Goal: Task Accomplishment & Management: Manage account settings

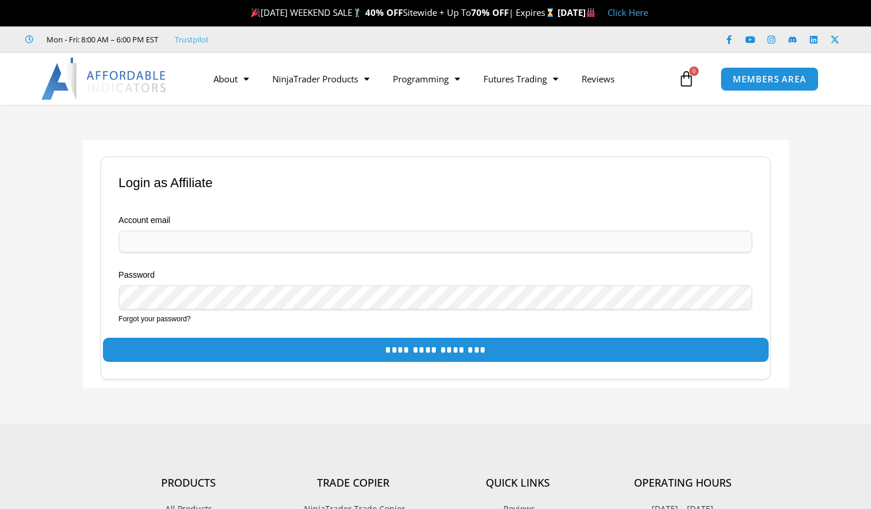
type input "**********"
click at [432, 352] on input "**********" at bounding box center [436, 350] width 666 height 24
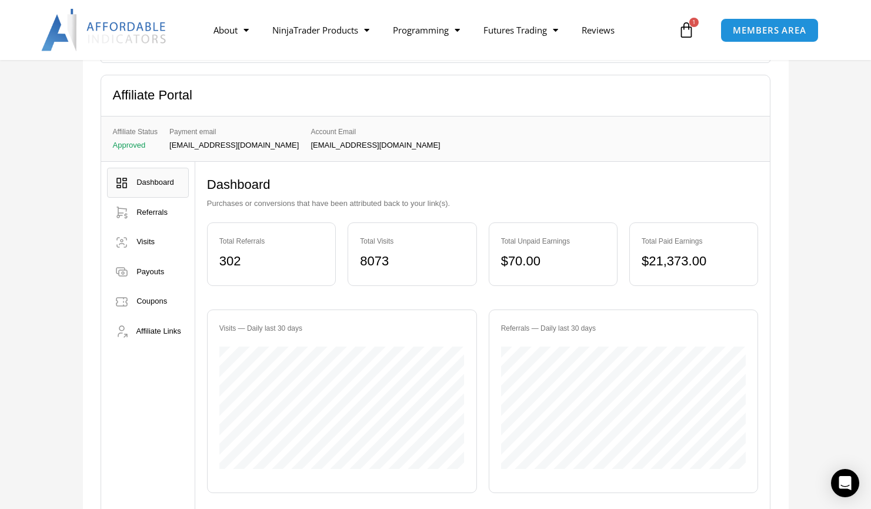
scroll to position [235, 0]
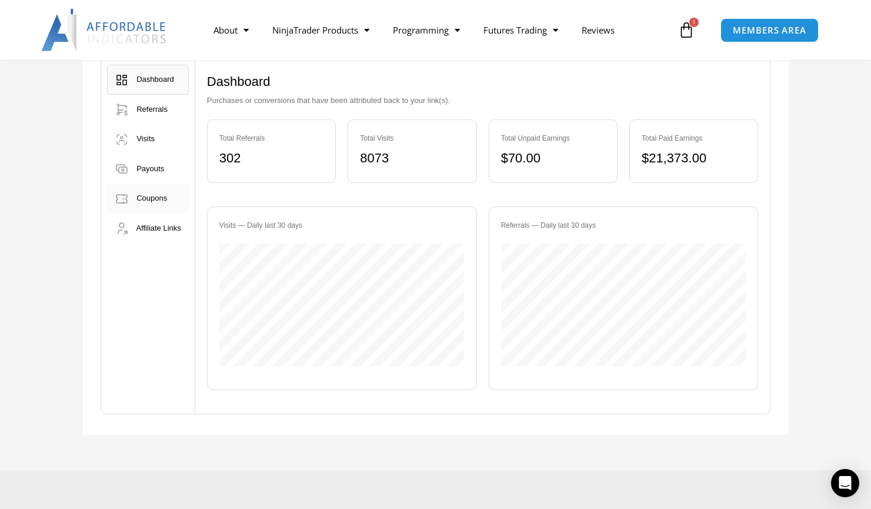
click at [153, 202] on span "Coupons" at bounding box center [151, 197] width 31 height 9
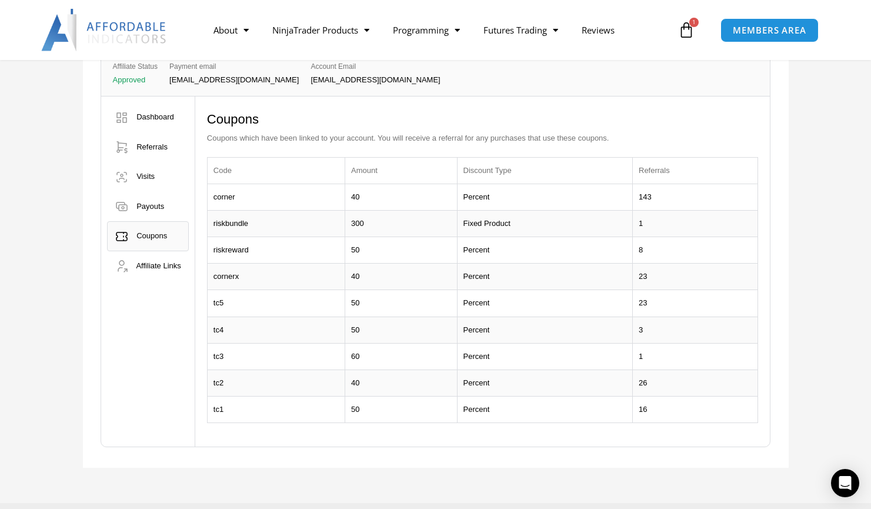
scroll to position [176, 0]
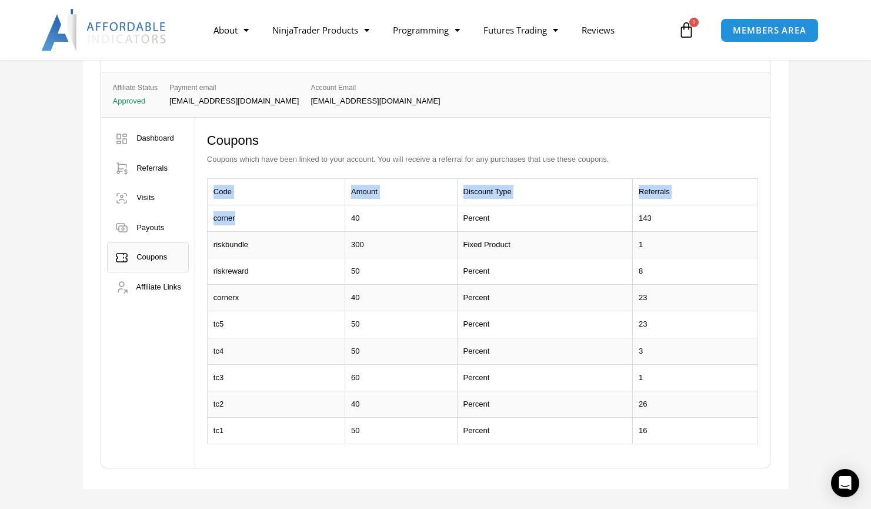
drag, startPoint x: 238, startPoint y: 217, endPoint x: 205, endPoint y: 214, distance: 33.6
click at [205, 214] on div "Dashboard Purchases or conversions that have been attributed back to your link(…" at bounding box center [482, 293] width 575 height 350
drag, startPoint x: 205, startPoint y: 214, endPoint x: 232, endPoint y: 217, distance: 27.8
click at [232, 217] on td "corner" at bounding box center [276, 218] width 138 height 26
click at [245, 216] on td "corner" at bounding box center [276, 218] width 138 height 26
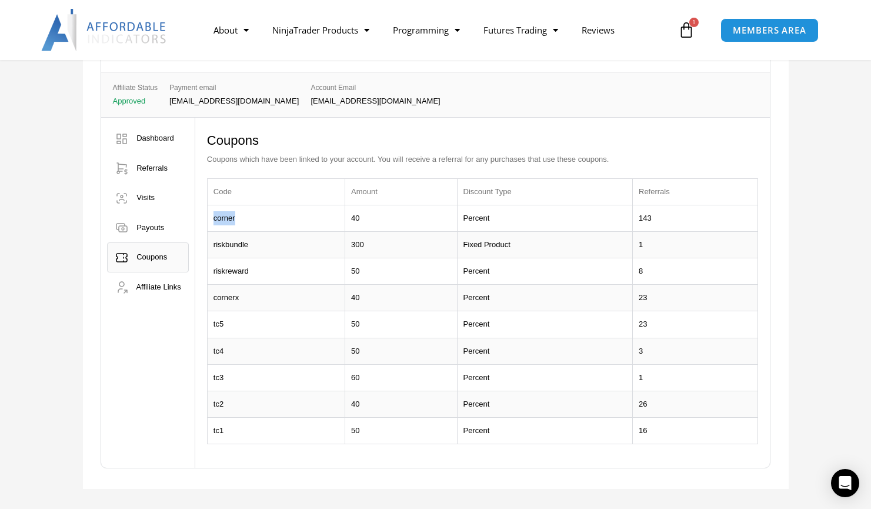
drag, startPoint x: 246, startPoint y: 218, endPoint x: 217, endPoint y: 217, distance: 28.8
click at [217, 217] on td "corner" at bounding box center [276, 218] width 138 height 26
copy td "corner"
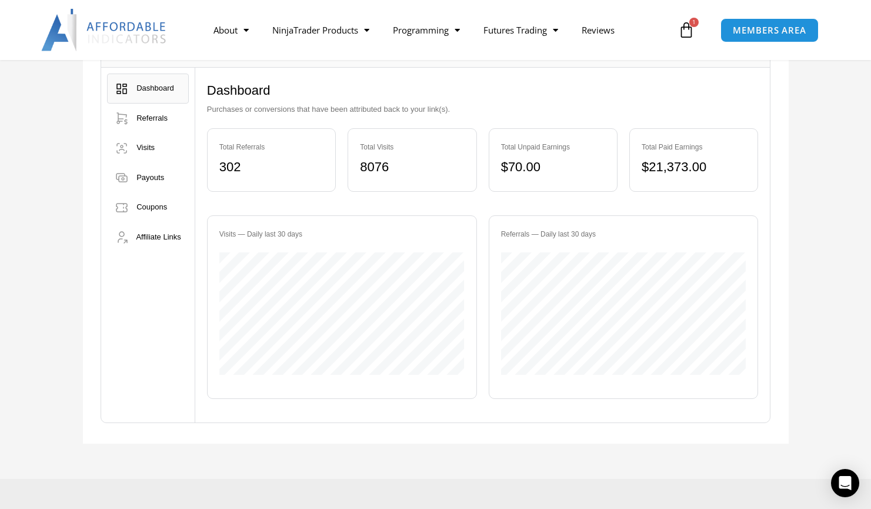
scroll to position [176, 0]
click at [158, 240] on span "Affiliate Links" at bounding box center [158, 236] width 45 height 9
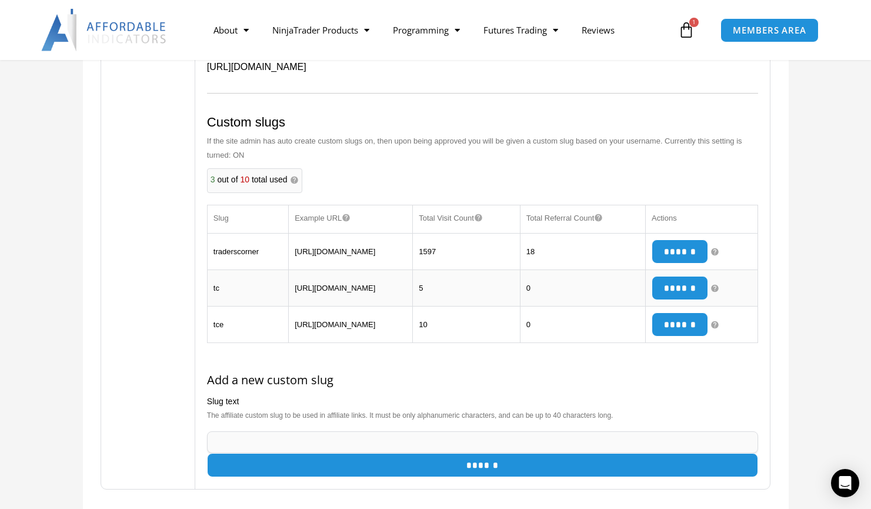
scroll to position [412, 0]
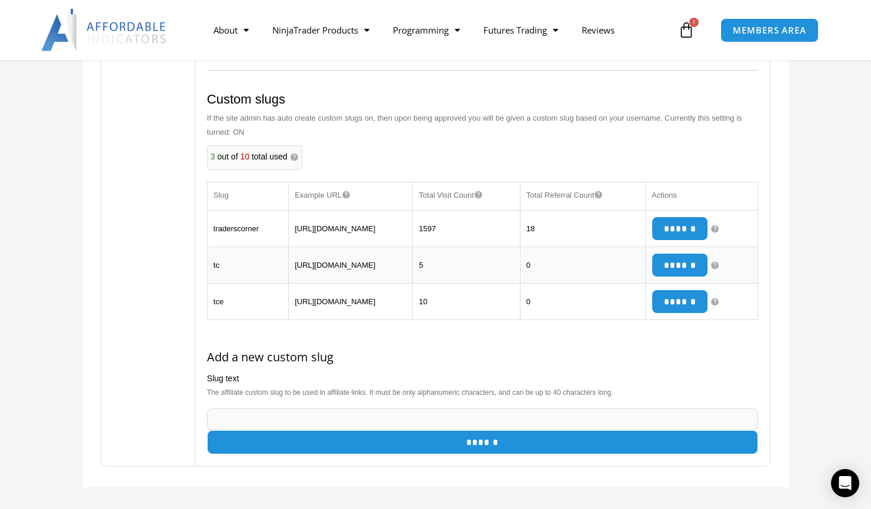
drag, startPoint x: 375, startPoint y: 247, endPoint x: 280, endPoint y: 222, distance: 97.8
click at [280, 222] on tr "traderscorner https://affordableindicators.com/?a=traderscorner 1597 18 ******" at bounding box center [482, 229] width 551 height 36
drag, startPoint x: 280, startPoint y: 222, endPoint x: 343, endPoint y: 231, distance: 63.5
copy tr "[URL][DOMAIN_NAME]"
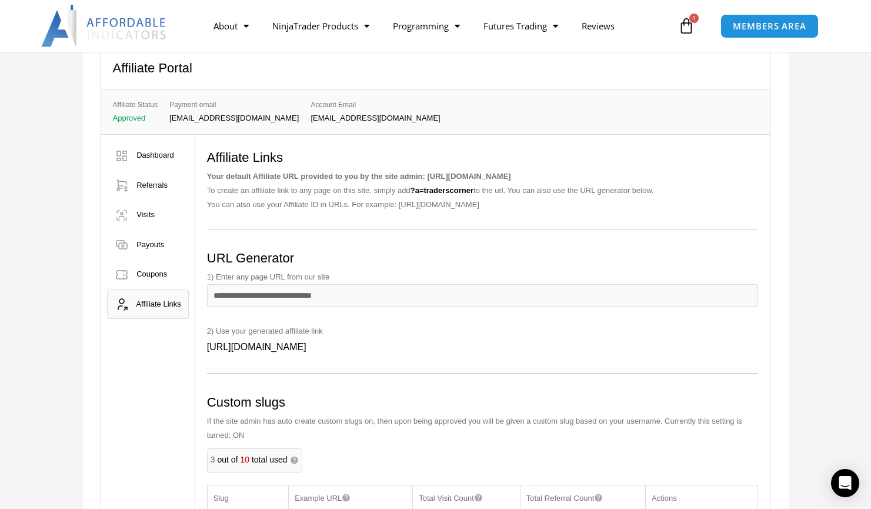
scroll to position [0, 0]
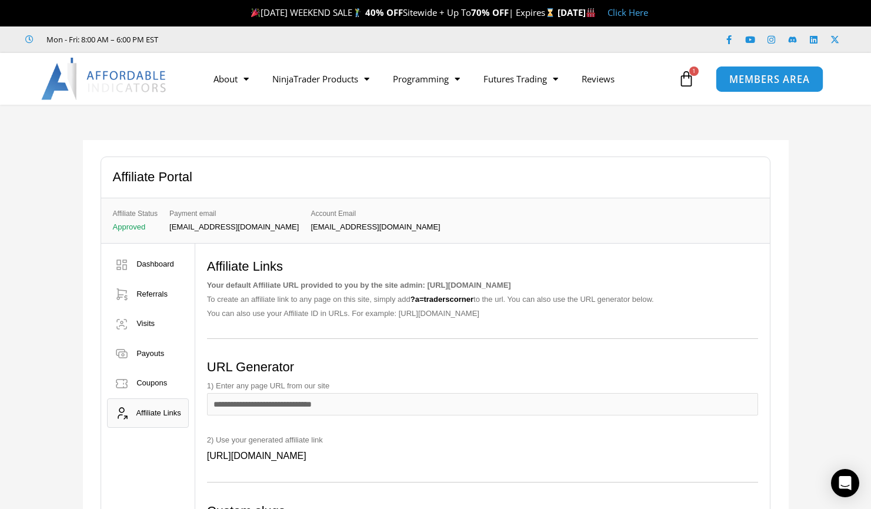
click at [780, 81] on span "MEMBERS AREA" at bounding box center [769, 79] width 81 height 10
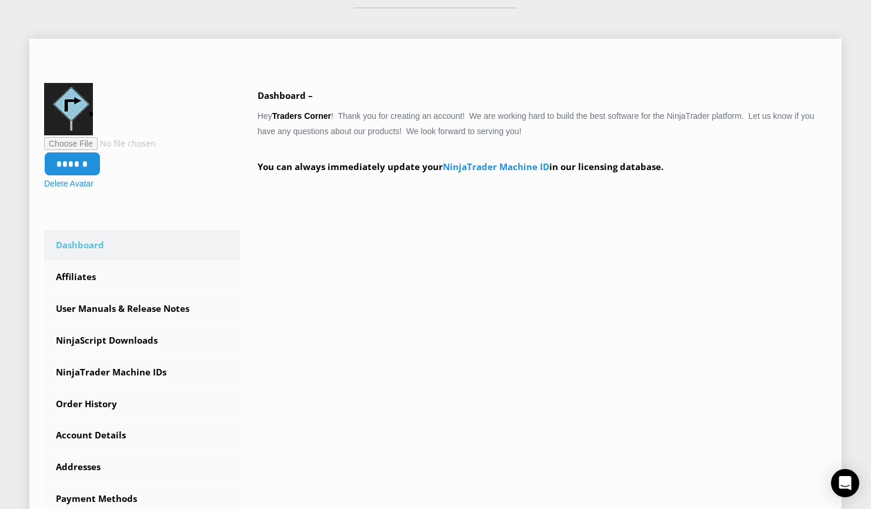
scroll to position [235, 0]
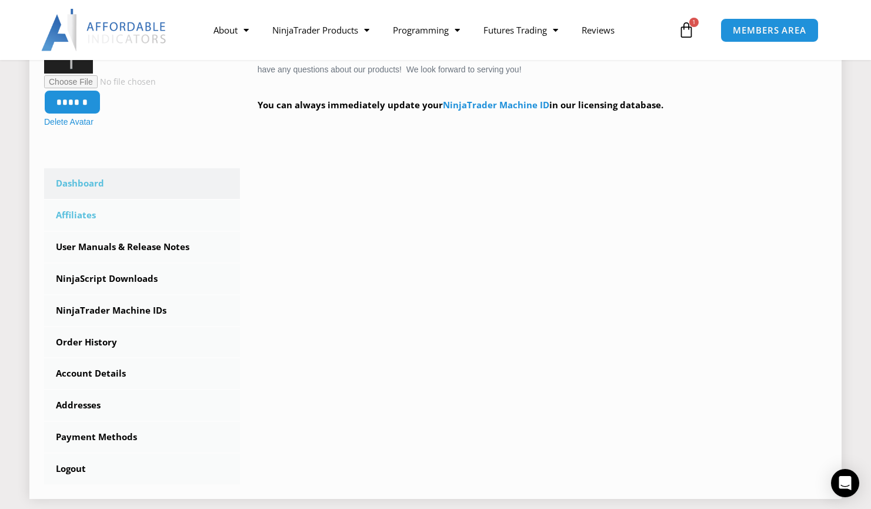
click at [87, 221] on link "Affiliates" at bounding box center [142, 215] width 196 height 31
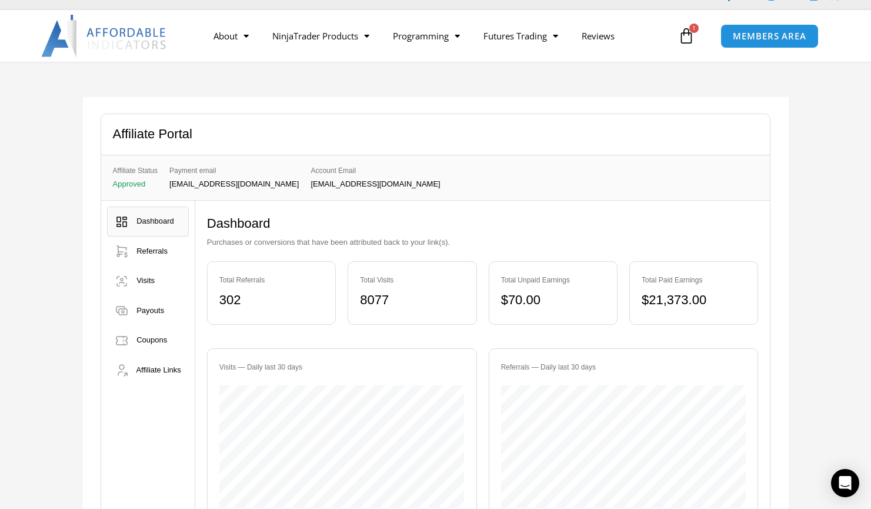
scroll to position [118, 0]
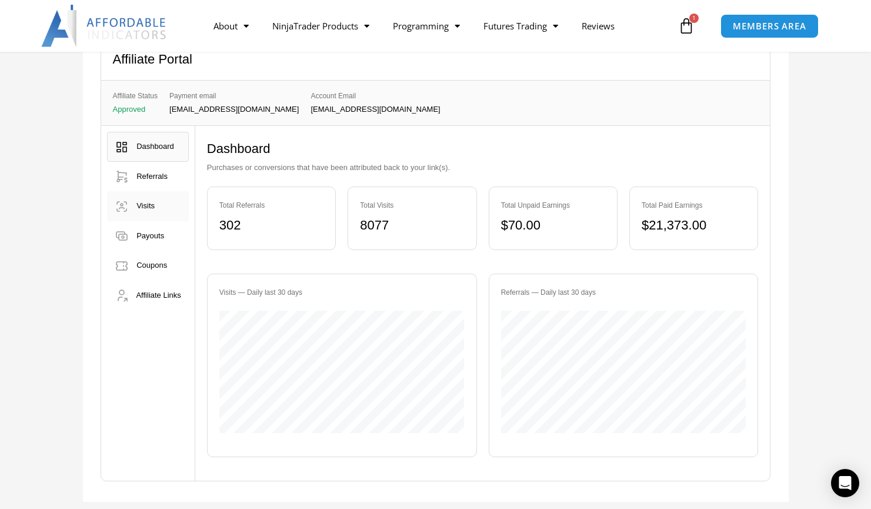
click at [152, 207] on span "Visits" at bounding box center [145, 205] width 18 height 9
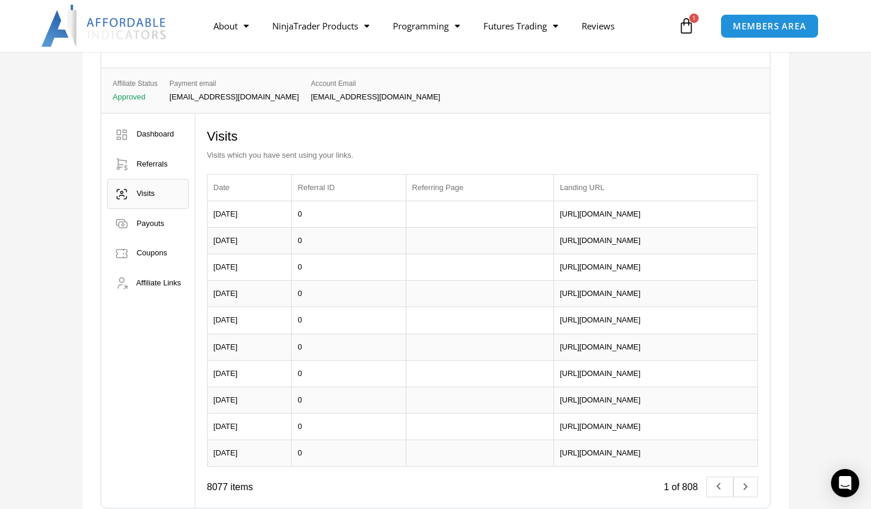
scroll to position [118, 0]
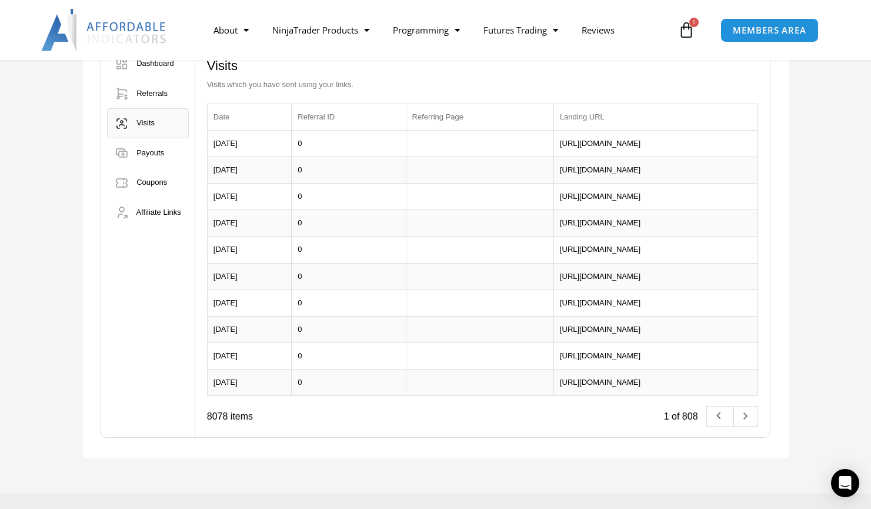
scroll to position [176, 0]
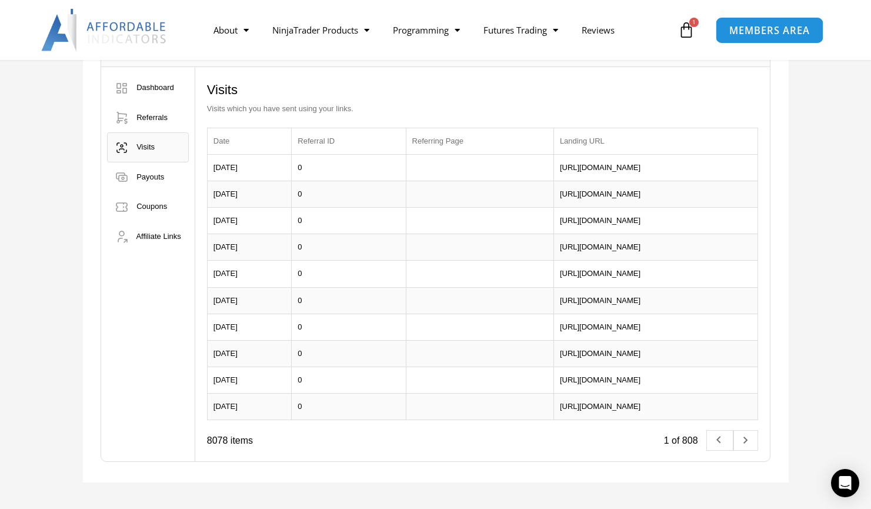
click at [801, 27] on span "MEMBERS AREA" at bounding box center [769, 30] width 81 height 10
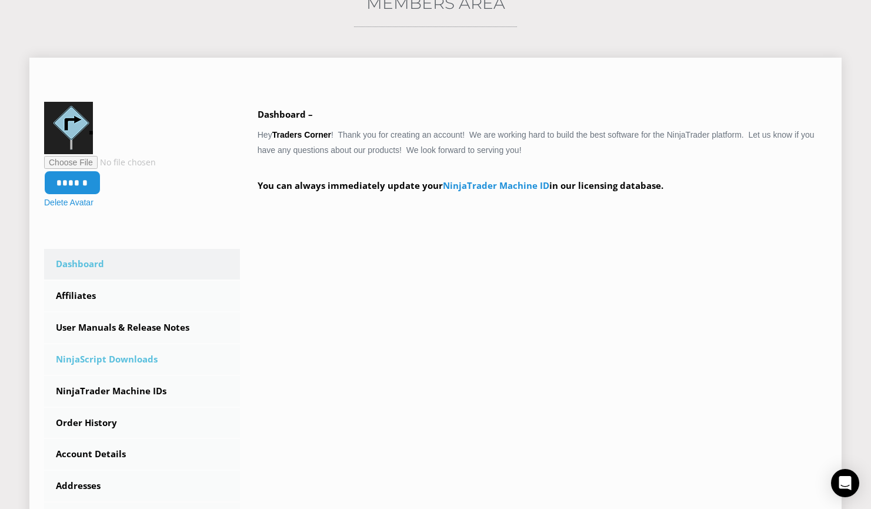
scroll to position [176, 0]
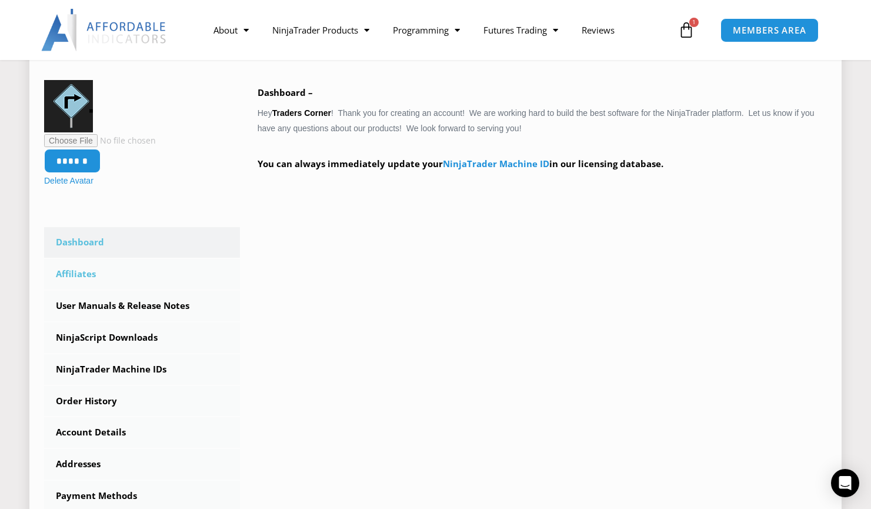
click at [79, 280] on link "Affiliates" at bounding box center [142, 274] width 196 height 31
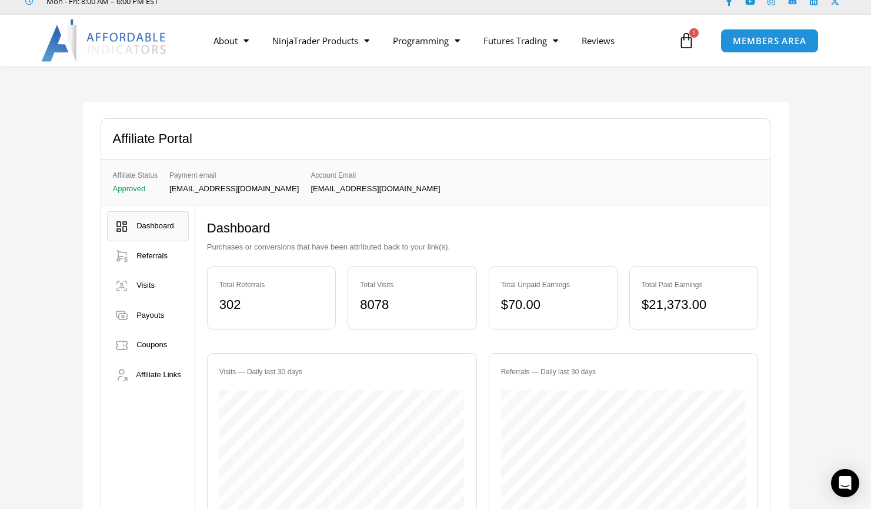
scroll to position [59, 0]
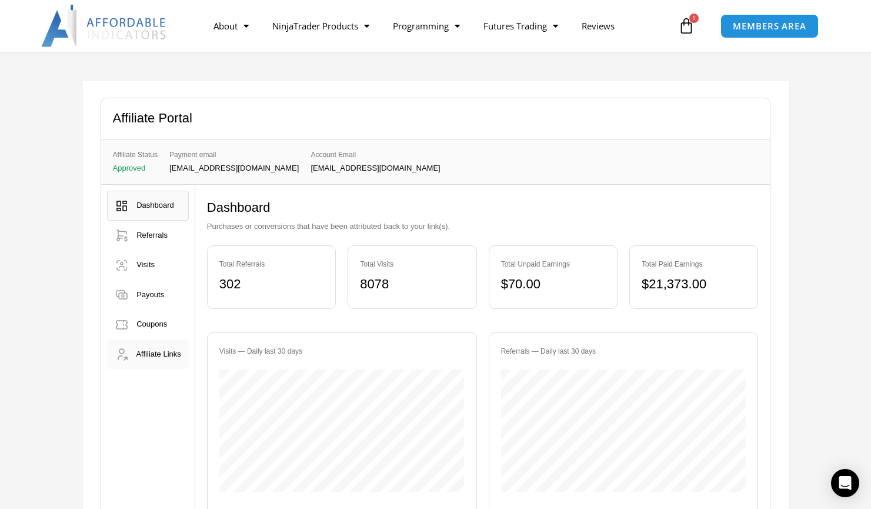
click at [157, 358] on span "Affiliate Links" at bounding box center [158, 353] width 45 height 9
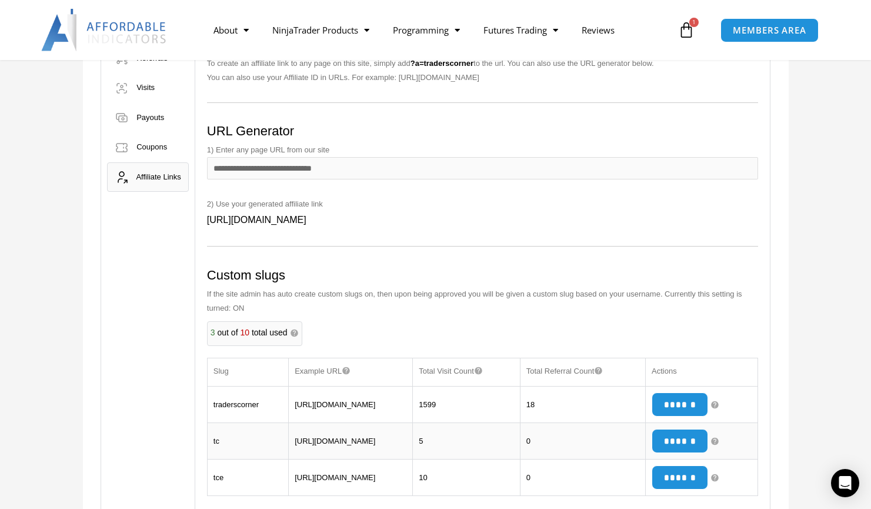
scroll to position [235, 0]
click at [292, 174] on input "**********" at bounding box center [483, 169] width 552 height 22
paste input "**********"
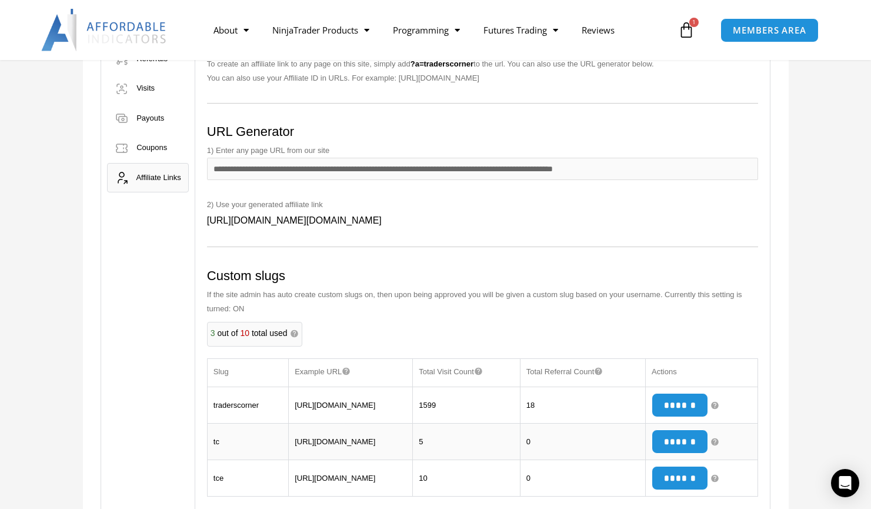
drag, startPoint x: 209, startPoint y: 222, endPoint x: 826, endPoint y: 214, distance: 616.9
click at [826, 214] on div "Affiliate Portal Affiliate Status Approved Payment email support@traderscorner.…" at bounding box center [435, 283] width 871 height 829
copy span "https://affordableindhttps//affordableindicators.com/ninjatrader/indicators/dup…"
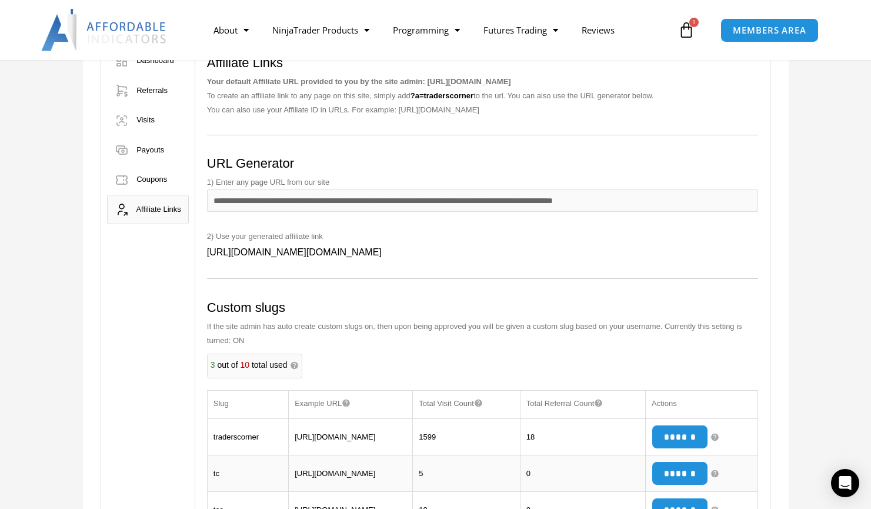
scroll to position [176, 0]
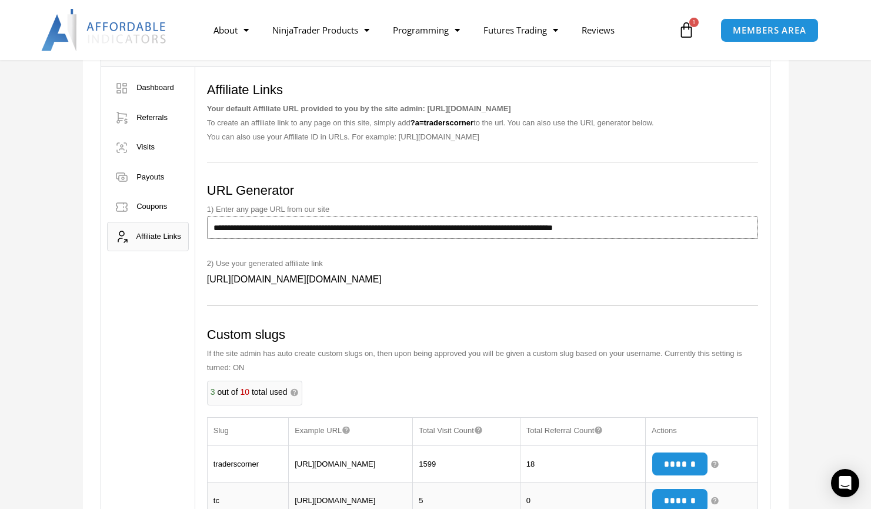
click at [312, 233] on input "**********" at bounding box center [483, 227] width 552 height 22
drag, startPoint x: 641, startPoint y: 225, endPoint x: 132, endPoint y: 219, distance: 509.2
click at [132, 219] on div "Affiliate Portal Affiliate Status Approved Payment email support@traderscorner.…" at bounding box center [436, 340] width 670 height 721
paste input "text"
type input "**********"
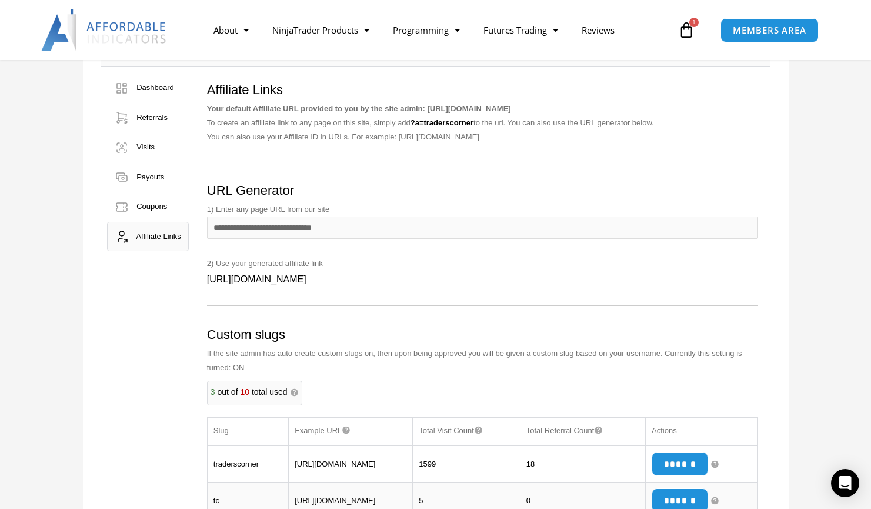
click at [115, 301] on div "Dashboard Referrals Visits Payouts Coupons" at bounding box center [148, 384] width 94 height 634
drag, startPoint x: 455, startPoint y: 286, endPoint x: 200, endPoint y: 288, distance: 254.6
click at [199, 288] on div "Dashboard Purchases or conversions that have been attributed back to your link(…" at bounding box center [482, 384] width 575 height 634
drag, startPoint x: 200, startPoint y: 288, endPoint x: 241, endPoint y: 285, distance: 41.2
copy span "[URL][DOMAIN_NAME]"
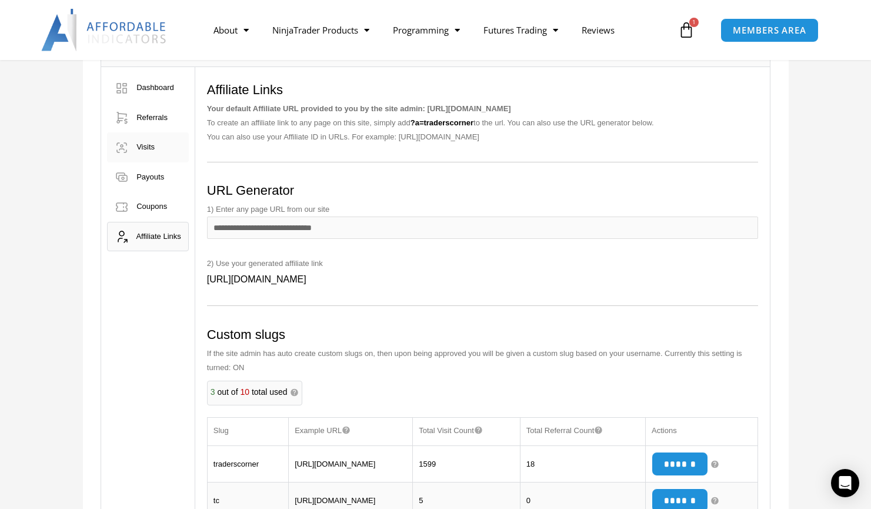
click at [148, 151] on span "Visits" at bounding box center [145, 146] width 18 height 9
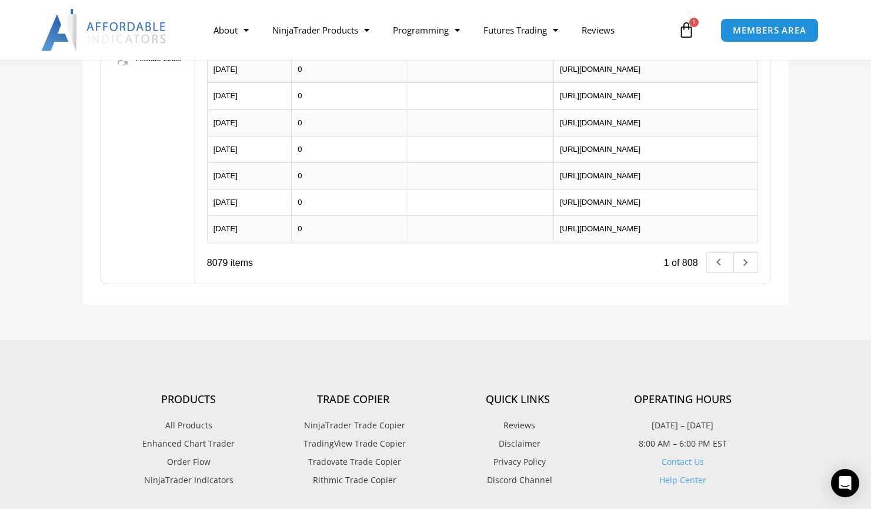
scroll to position [353, 0]
click at [751, 273] on link at bounding box center [745, 263] width 25 height 21
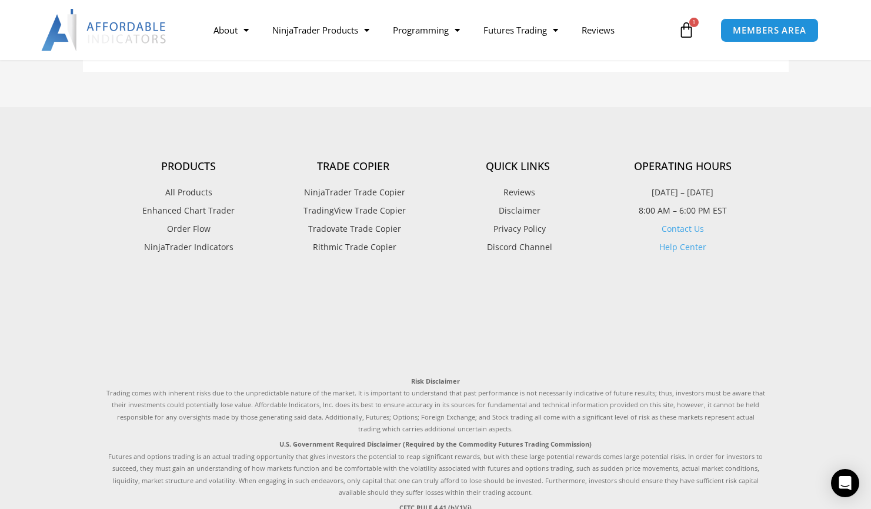
scroll to position [588, 0]
click at [720, 39] on link at bounding box center [719, 28] width 27 height 21
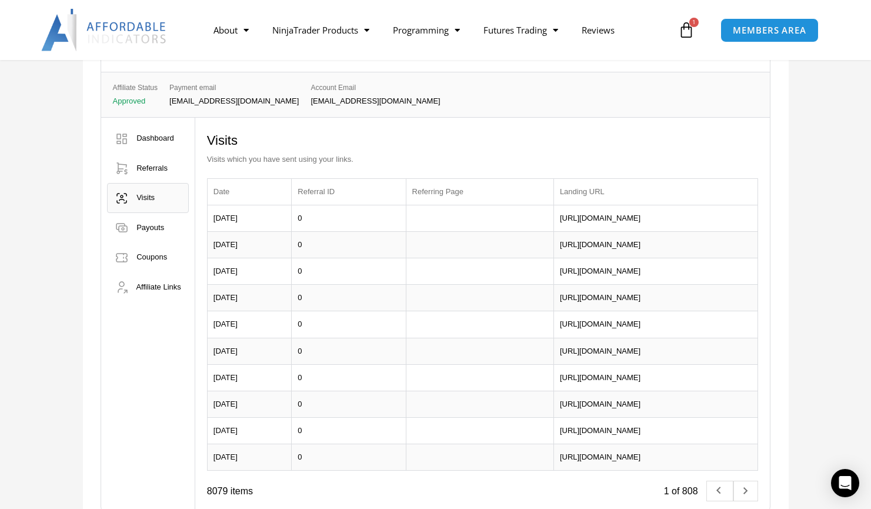
scroll to position [98, 0]
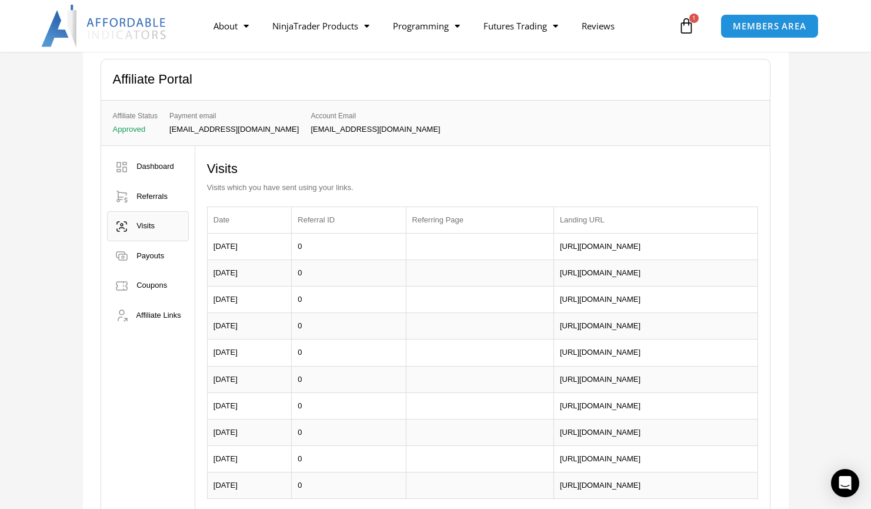
drag, startPoint x: 751, startPoint y: 340, endPoint x: 574, endPoint y: 328, distance: 177.5
click at [574, 328] on td "[URL][DOMAIN_NAME]" at bounding box center [655, 326] width 205 height 26
drag, startPoint x: 574, startPoint y: 328, endPoint x: 593, endPoint y: 328, distance: 18.2
copy td "[URL][DOMAIN_NAME]"
